Goal: Navigation & Orientation: Find specific page/section

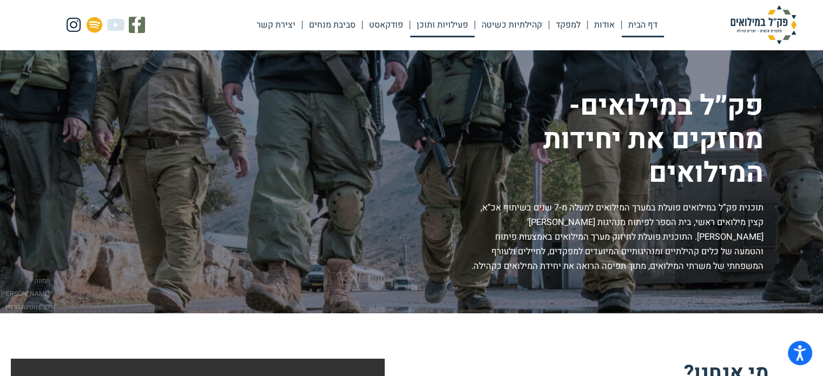
click at [452, 25] on link "פעילויות ותוכן" at bounding box center [442, 24] width 64 height 25
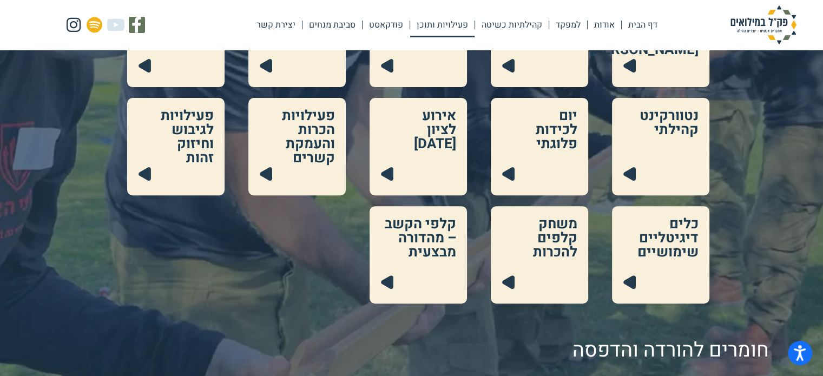
scroll to position [325, 0]
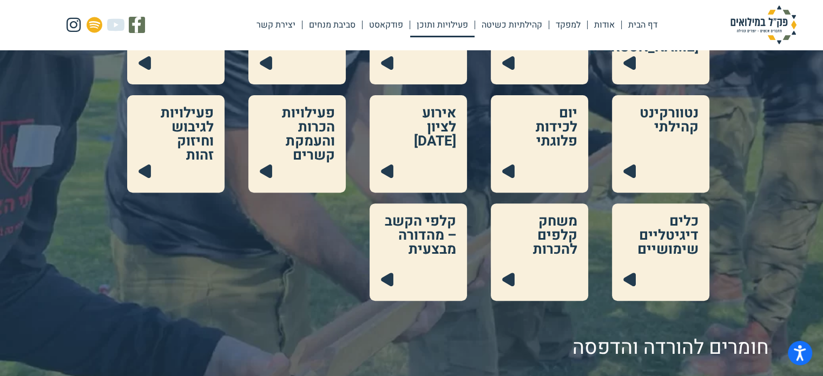
click at [550, 243] on link at bounding box center [539, 251] width 97 height 97
